Goal: Transaction & Acquisition: Purchase product/service

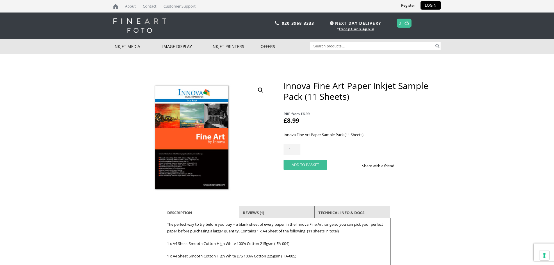
click at [313, 165] on button "Add to basket" at bounding box center [305, 165] width 44 height 10
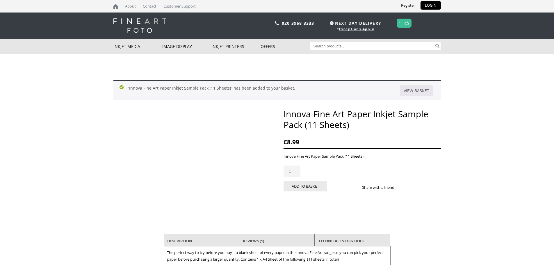
click at [403, 24] on span "1" at bounding box center [403, 23] width 15 height 9
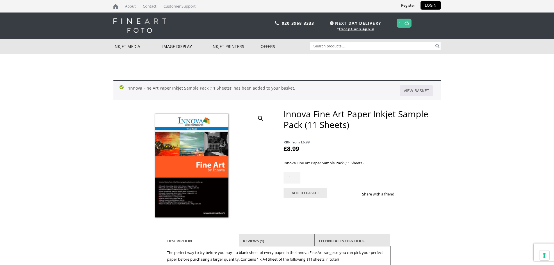
click at [407, 22] on img at bounding box center [406, 23] width 4 height 4
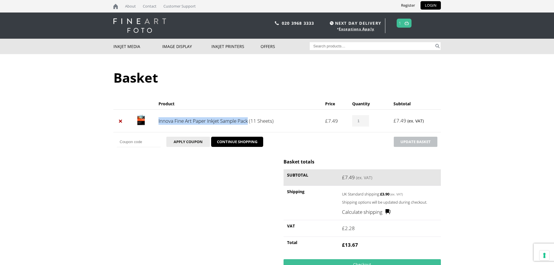
drag, startPoint x: 156, startPoint y: 121, endPoint x: 248, endPoint y: 120, distance: 92.7
click at [248, 120] on td "Innova Fine Art Paper Inkjet Sample Pack (11 Sheets)" at bounding box center [238, 120] width 167 height 23
copy link "Innova Fine Art Paper Inkjet Sample Pack"
click at [135, 22] on img at bounding box center [139, 25] width 53 height 15
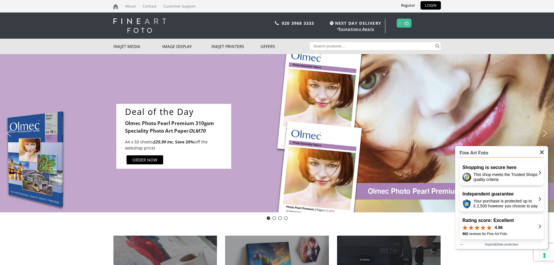
click at [542, 152] on img "Close" at bounding box center [542, 152] width 4 height 4
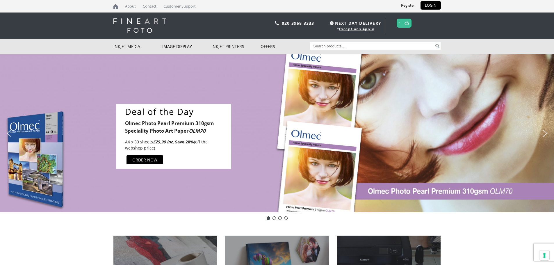
click at [545, 199] on div "Deal of the Day Olmec Photo Pearl Premium 310gsm Speciality Photo Art Paper OLM…" at bounding box center [277, 133] width 554 height 158
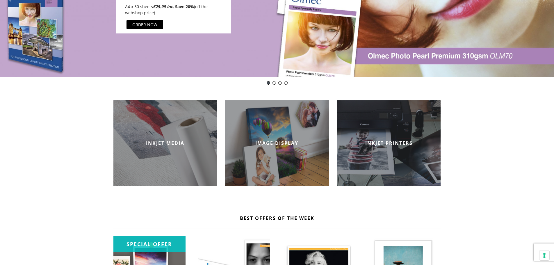
scroll to position [145, 0]
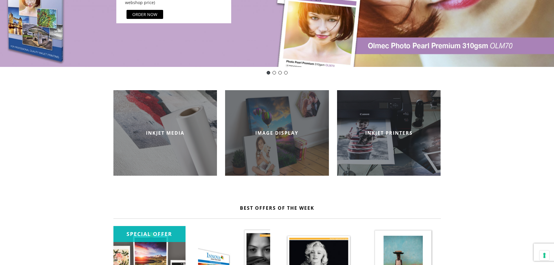
click at [260, 154] on div "IMAGE DISPLAY" at bounding box center [277, 132] width 104 height 85
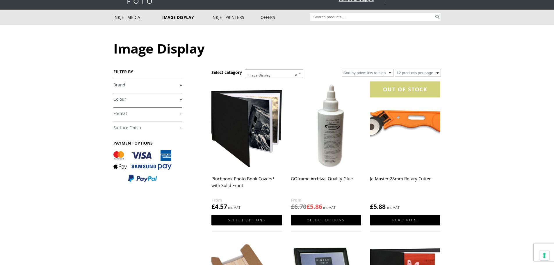
click at [262, 122] on img at bounding box center [246, 125] width 70 height 88
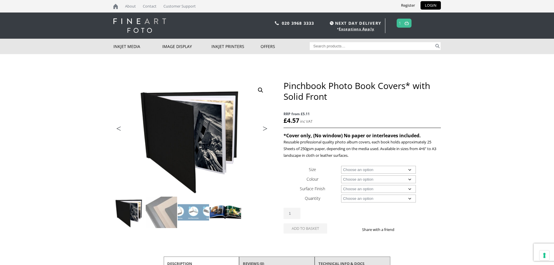
click at [223, 214] on img at bounding box center [225, 212] width 31 height 31
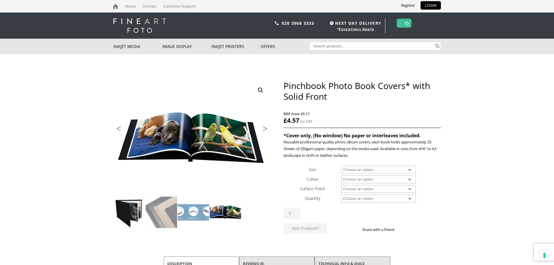
click at [139, 211] on img at bounding box center [129, 212] width 31 height 31
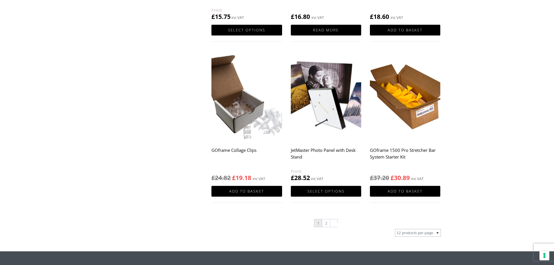
scroll to position [552, 0]
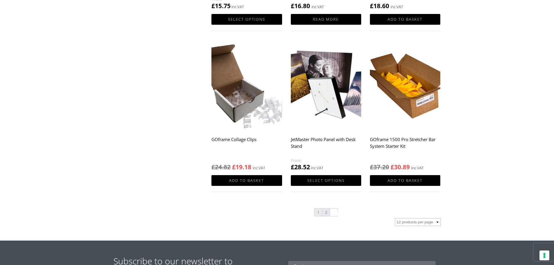
click at [327, 213] on link "2" at bounding box center [326, 212] width 8 height 8
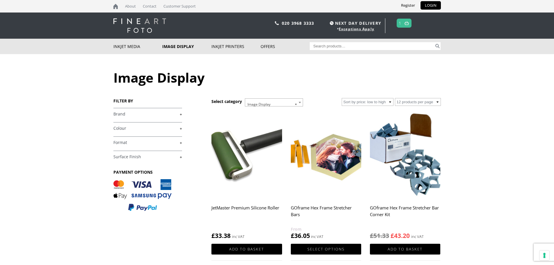
click at [140, 27] on img at bounding box center [139, 25] width 53 height 15
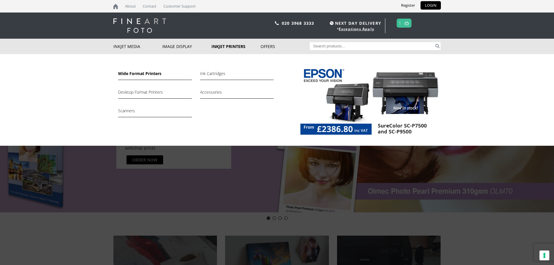
click at [148, 72] on link "Wide Format Printers" at bounding box center [155, 75] width 74 height 10
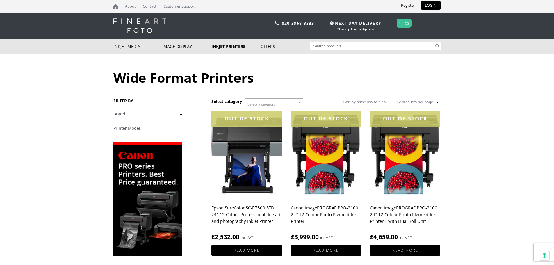
click at [124, 22] on img at bounding box center [139, 25] width 53 height 15
click at [143, 23] on img at bounding box center [139, 25] width 53 height 15
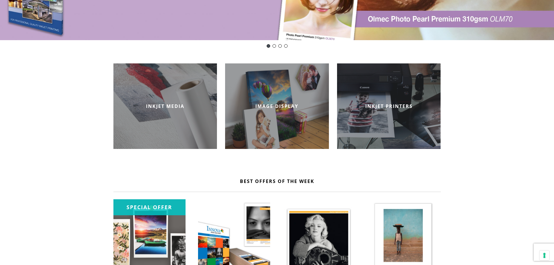
scroll to position [101, 0]
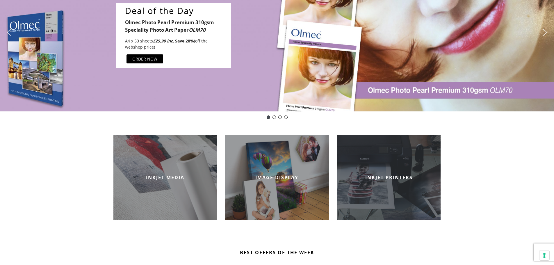
click at [397, 165] on div "INKJET PRINTERS" at bounding box center [389, 177] width 104 height 85
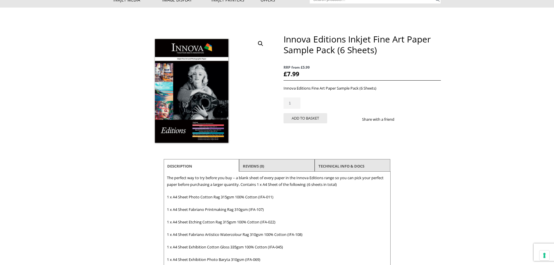
scroll to position [6, 0]
